Goal: Task Accomplishment & Management: Use online tool/utility

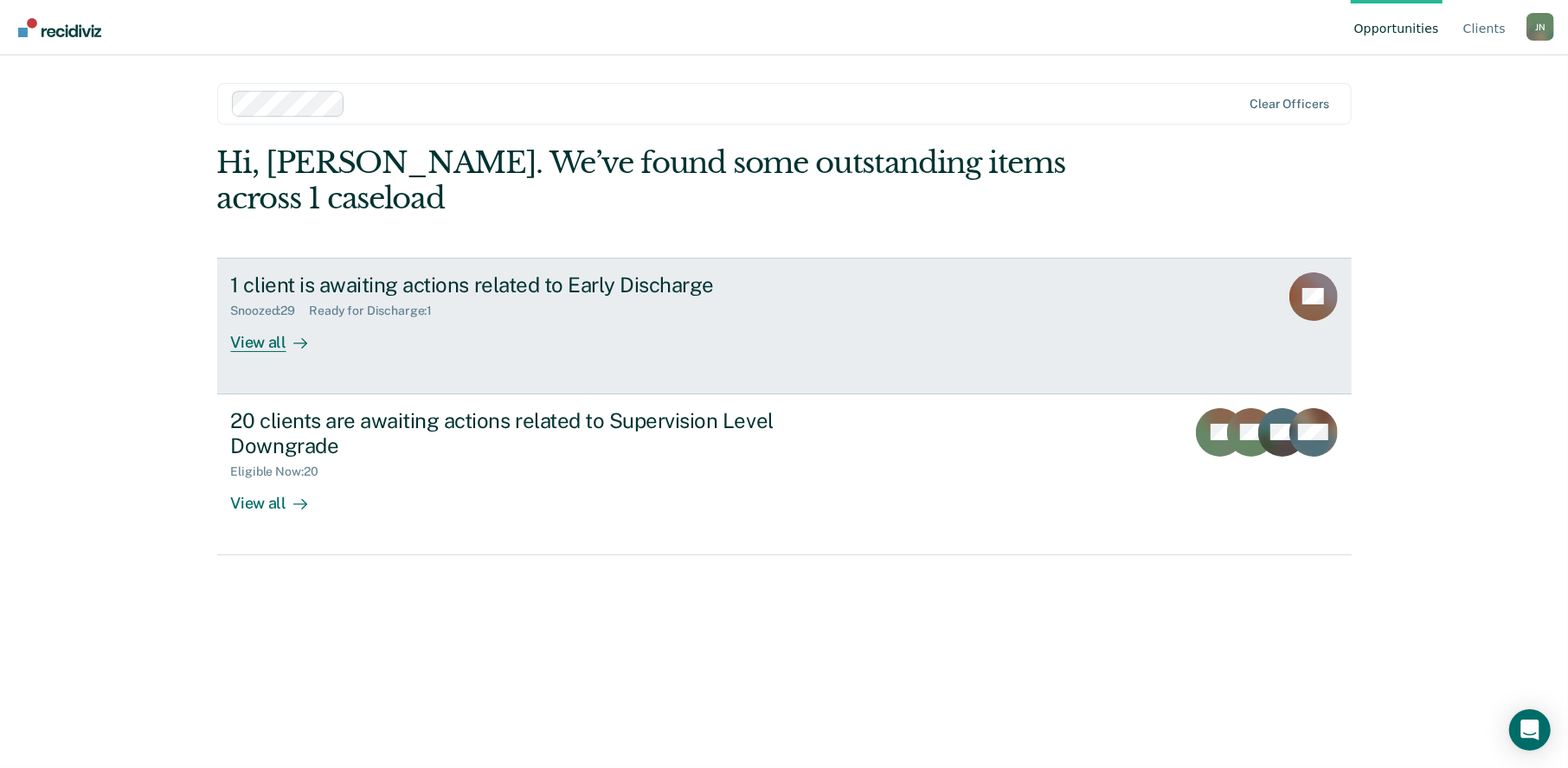
click at [270, 319] on div "View all" at bounding box center [279, 336] width 97 height 33
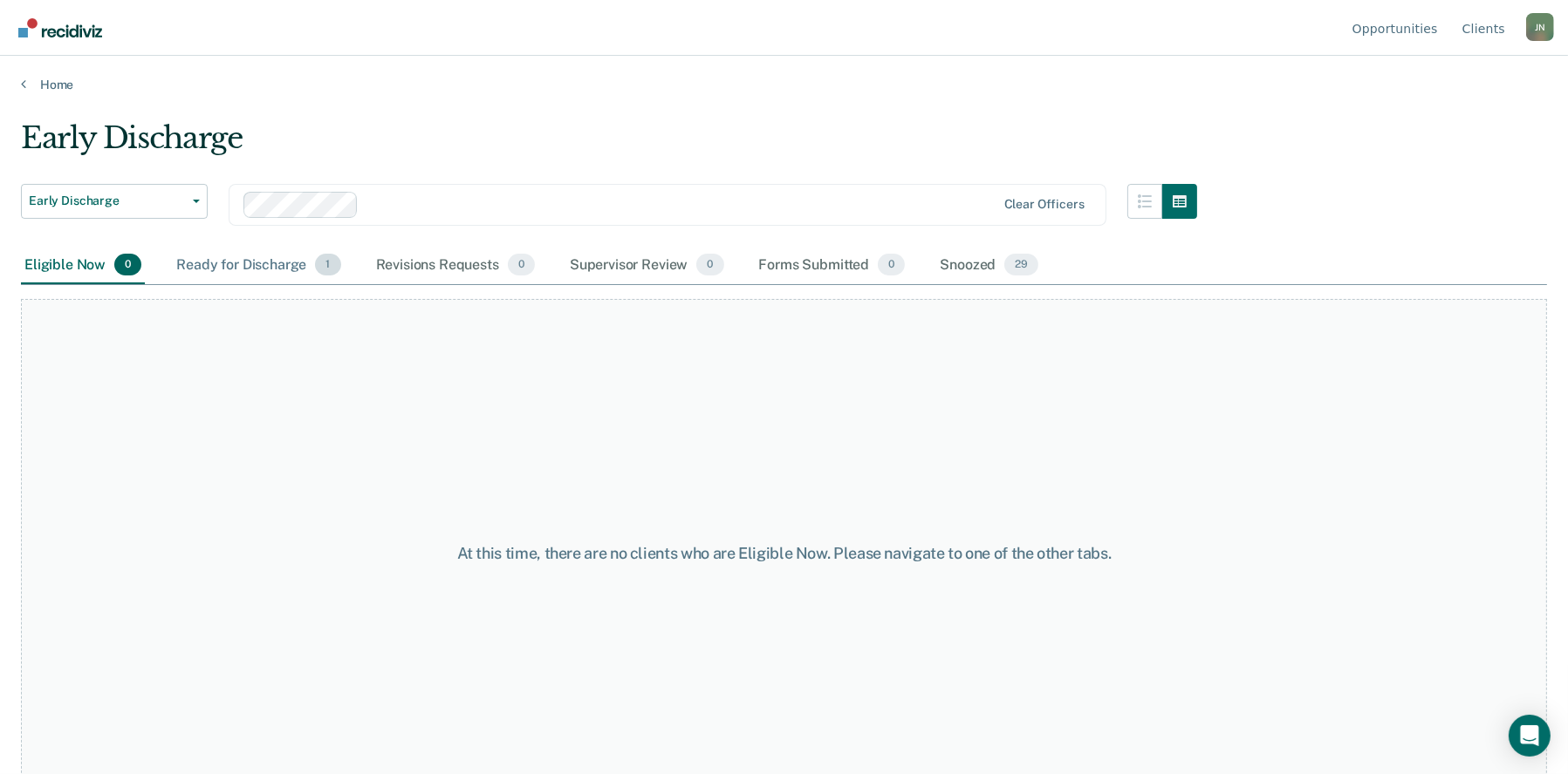
click at [233, 262] on div "Ready for Discharge 1" at bounding box center [258, 265] width 171 height 38
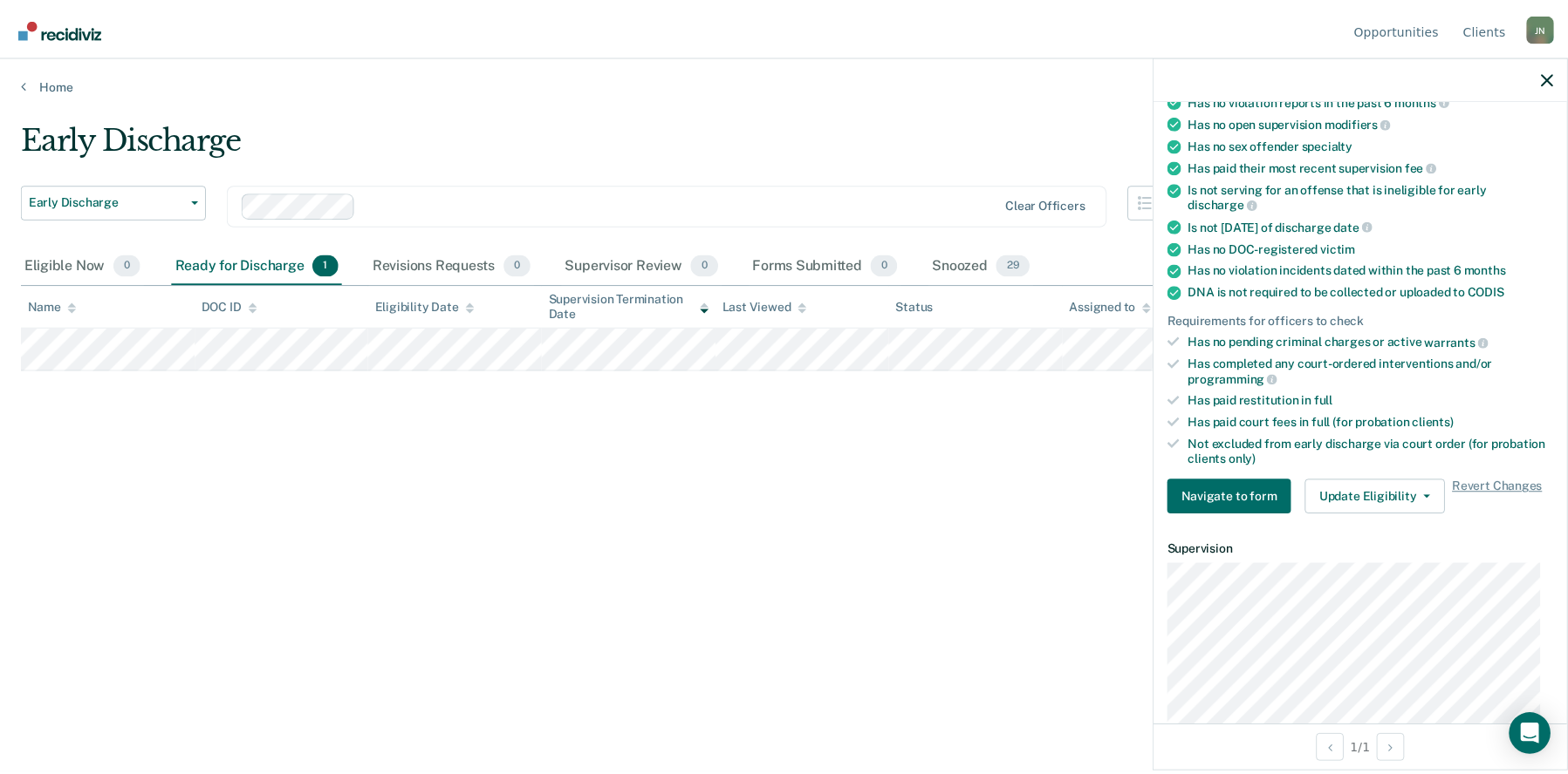
scroll to position [262, 0]
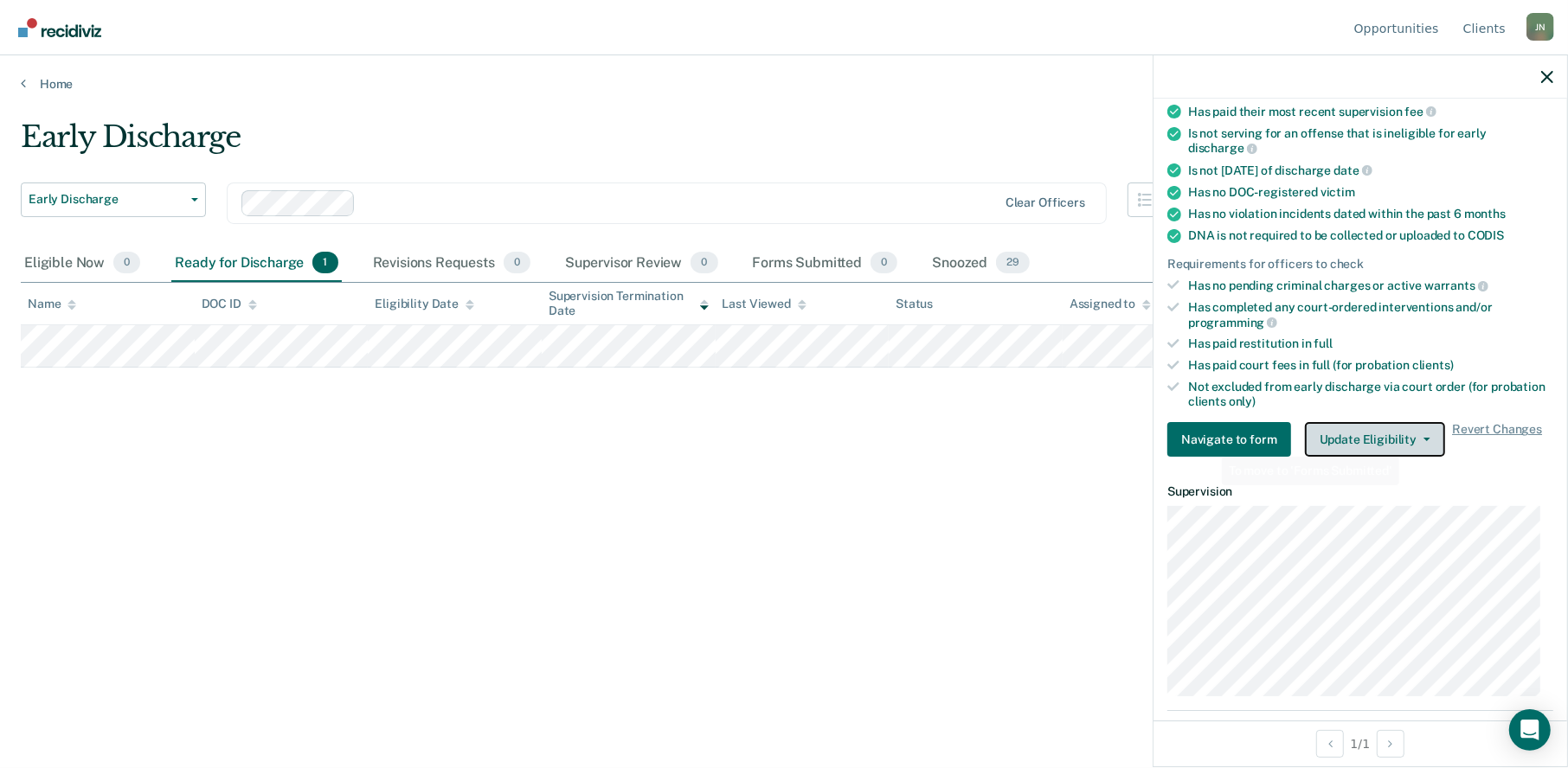
click at [1404, 442] on button "Update Eligibility" at bounding box center [1375, 439] width 140 height 34
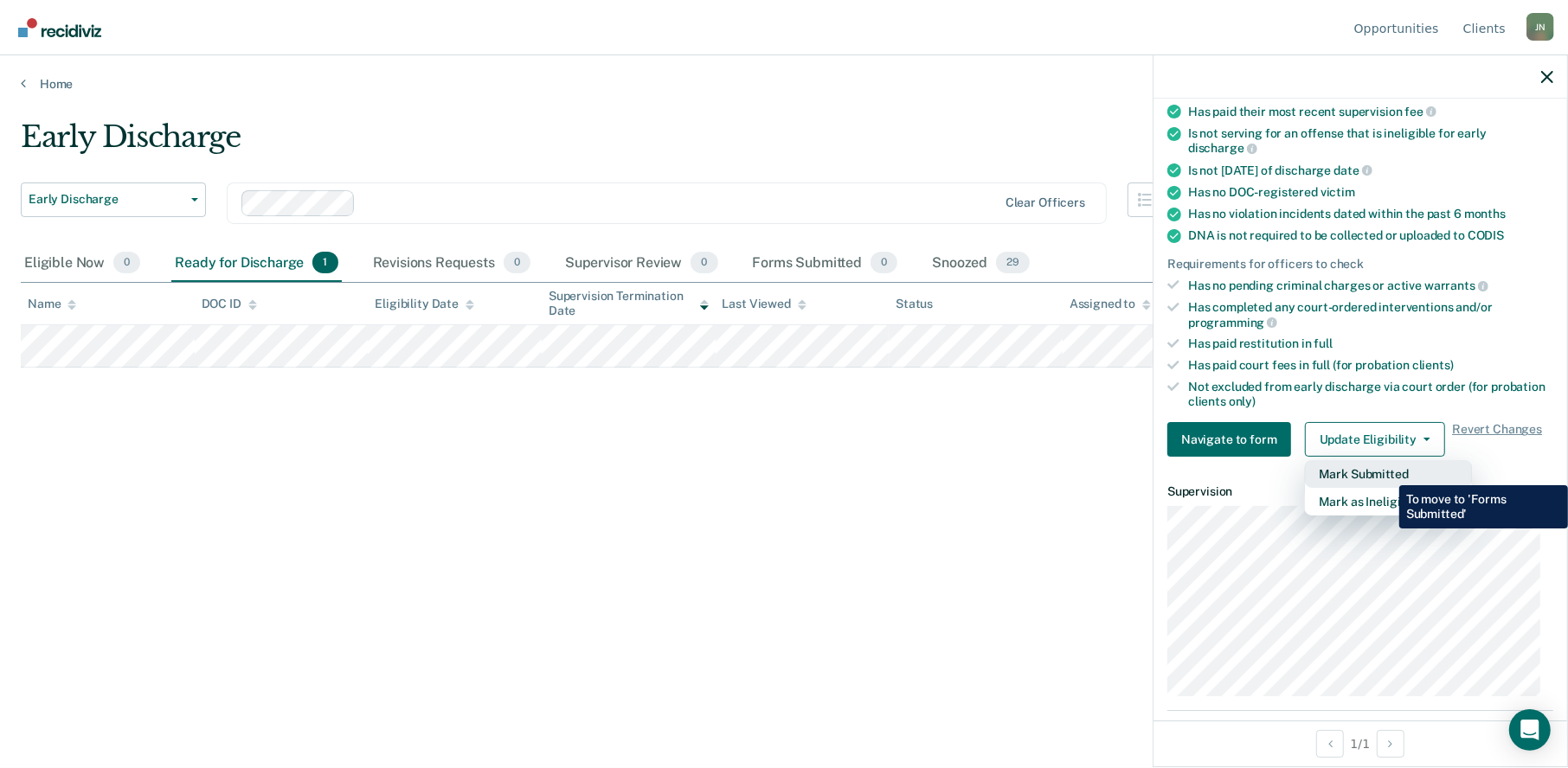
click at [1387, 472] on button "Mark Submitted" at bounding box center [1389, 474] width 167 height 27
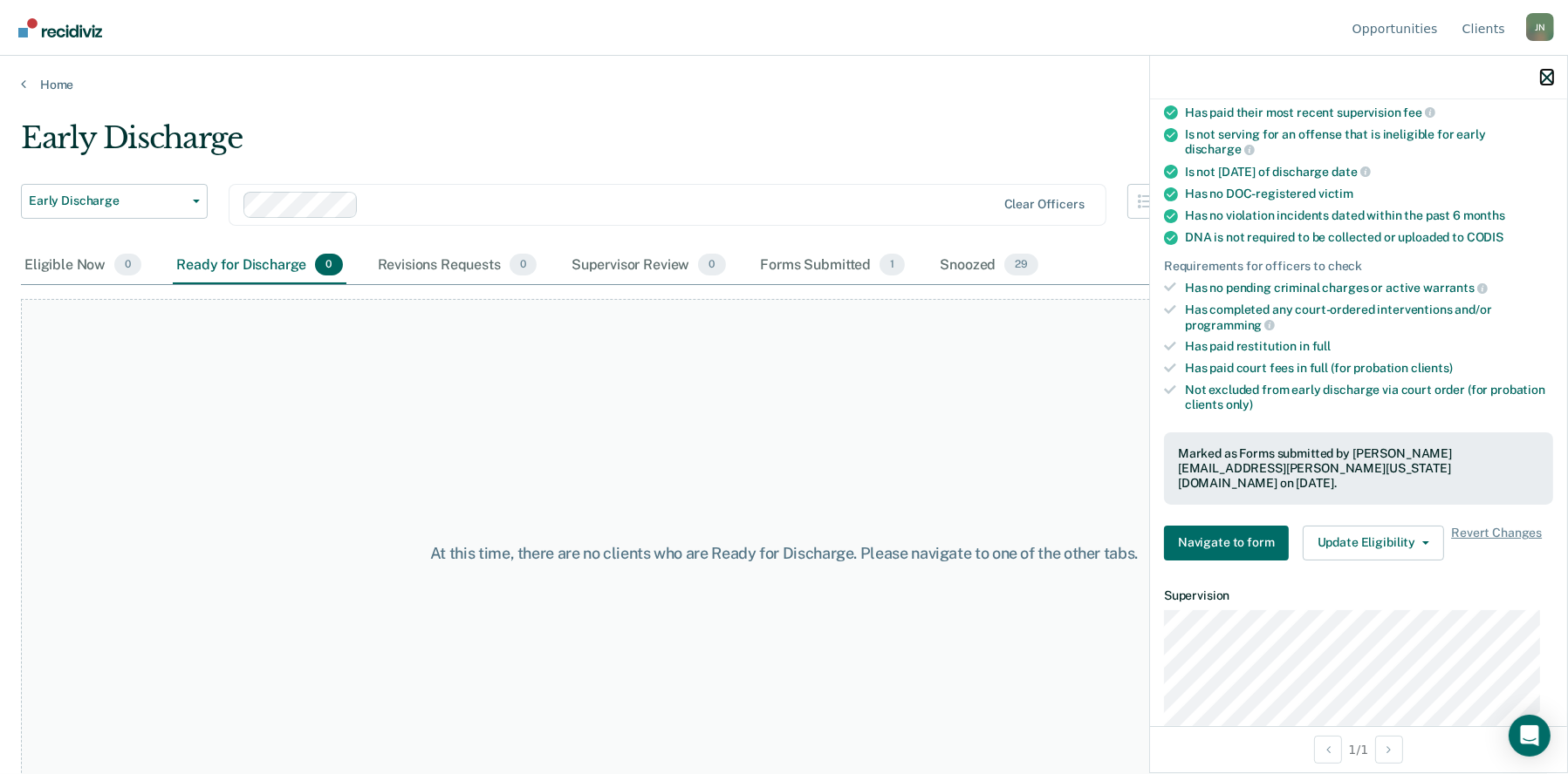
click at [1547, 79] on icon "button" at bounding box center [1547, 78] width 12 height 12
